Goal: Navigation & Orientation: Go to known website

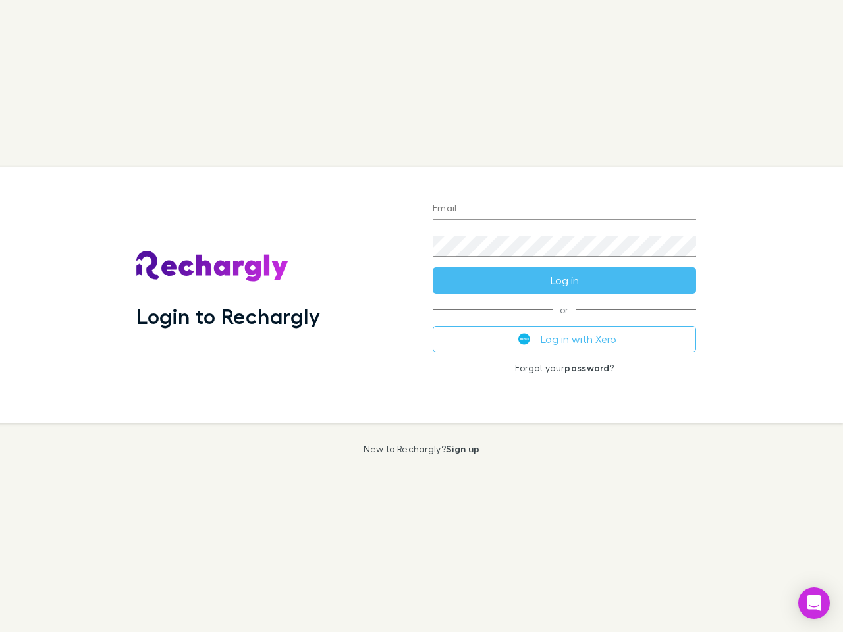
click at [422, 316] on div "Login to Rechargly" at bounding box center [274, 295] width 296 height 256
click at [565, 210] on input "Email" at bounding box center [565, 209] width 264 height 21
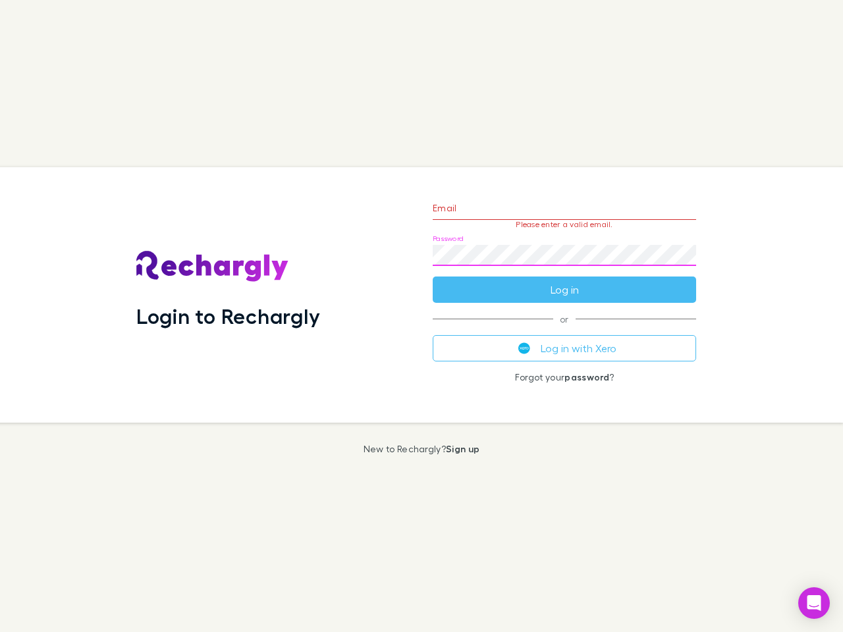
click at [565, 281] on form "Email Please enter a valid email. Password Log in" at bounding box center [565, 245] width 264 height 115
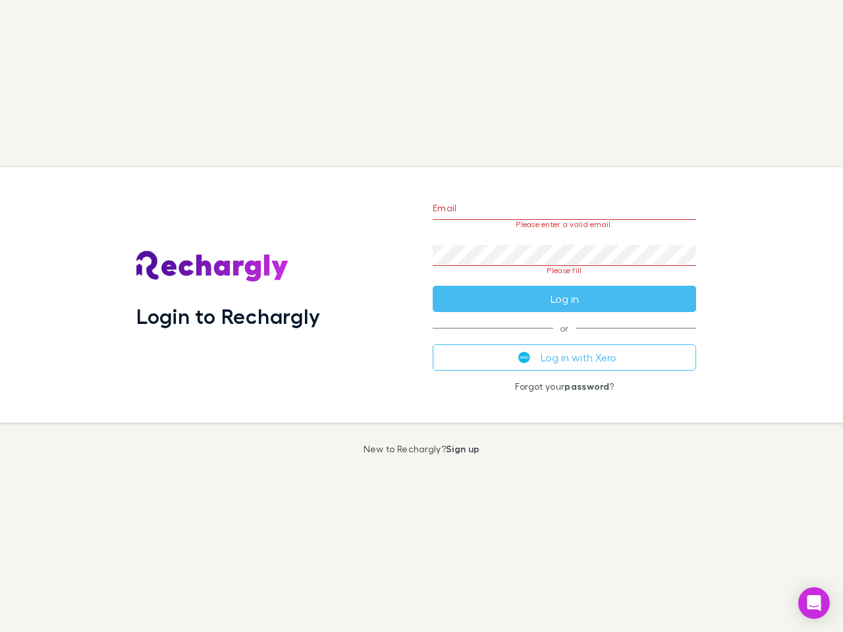
click at [565, 339] on div "Email Please enter a valid email. Password Please fill Log in or Log in with Xe…" at bounding box center [564, 295] width 285 height 256
click at [814, 603] on icon "Open Intercom Messenger" at bounding box center [815, 604] width 14 height 16
